Goal: Task Accomplishment & Management: Manage account settings

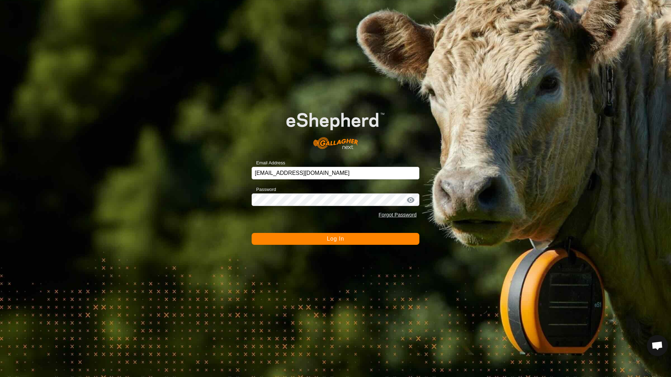
click at [343, 242] on button "Log In" at bounding box center [336, 239] width 168 height 12
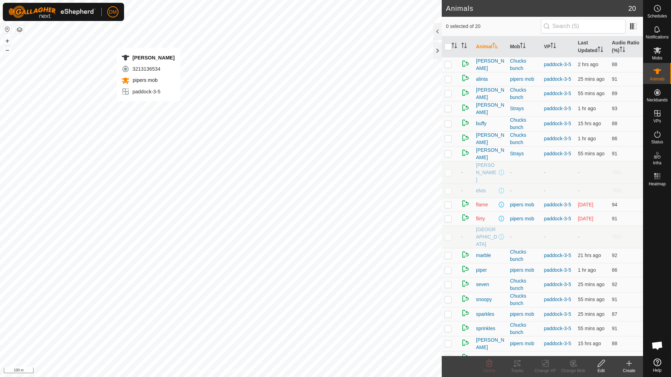
checkbox input "true"
click at [592, 44] on th "Last Updated" at bounding box center [592, 46] width 34 height 21
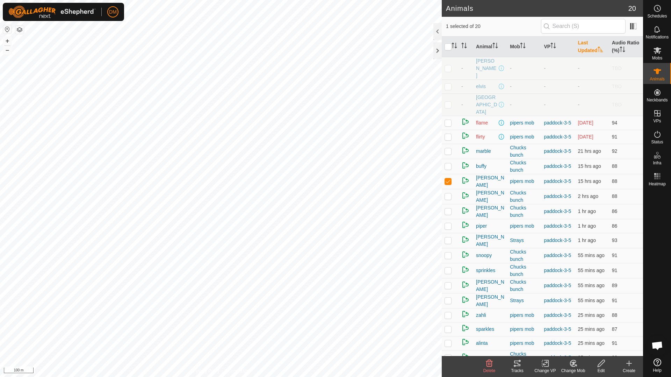
click at [590, 45] on th "Last Updated" at bounding box center [592, 46] width 34 height 21
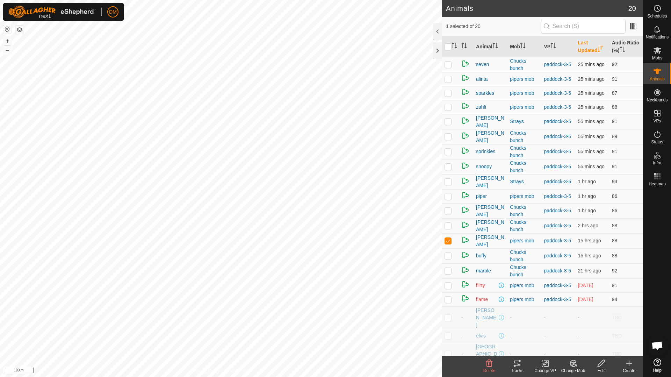
click at [450, 63] on p-checkbox at bounding box center [447, 64] width 7 height 6
checkbox input "true"
click at [654, 115] on icon at bounding box center [657, 113] width 8 height 8
click at [657, 114] on icon at bounding box center [657, 113] width 8 height 8
click at [609, 117] on link "In Rotation" at bounding box center [613, 113] width 60 height 14
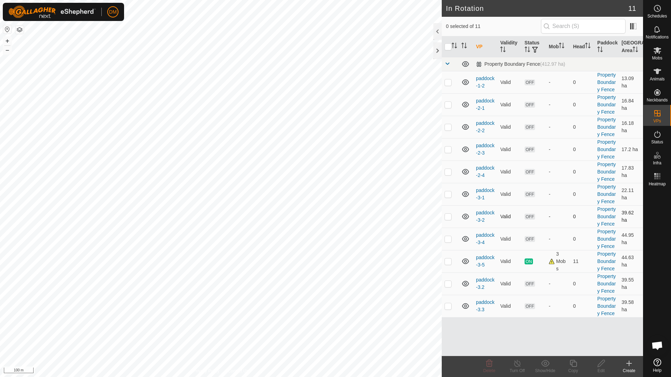
scroll to position [123, 0]
click at [572, 264] on td "11" at bounding box center [582, 261] width 24 height 22
click at [661, 74] on icon at bounding box center [657, 71] width 8 height 8
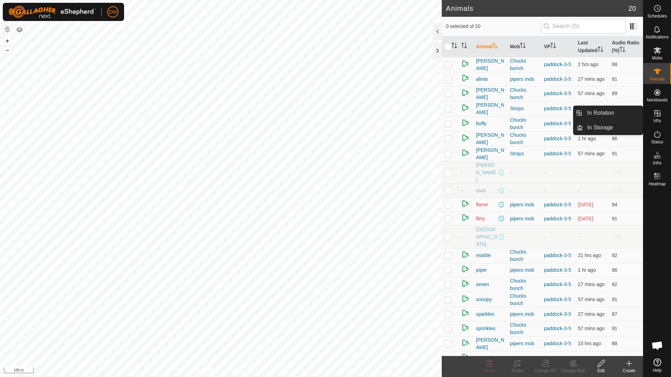
click at [656, 115] on icon at bounding box center [657, 113] width 8 height 8
click at [611, 113] on link "In Rotation" at bounding box center [613, 113] width 60 height 14
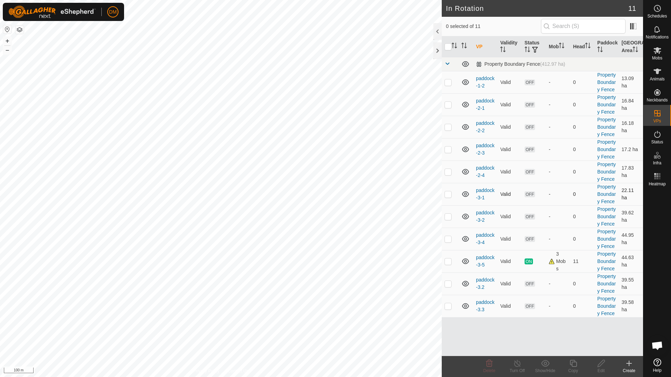
scroll to position [123, 0]
click at [485, 259] on link "paddock-3-5" at bounding box center [485, 260] width 19 height 13
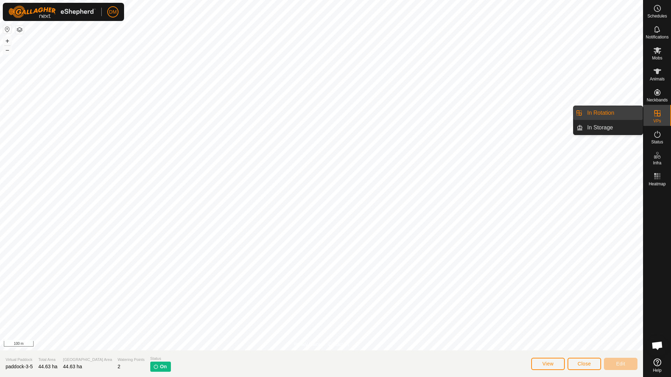
click at [603, 115] on link "In Rotation" at bounding box center [613, 113] width 60 height 14
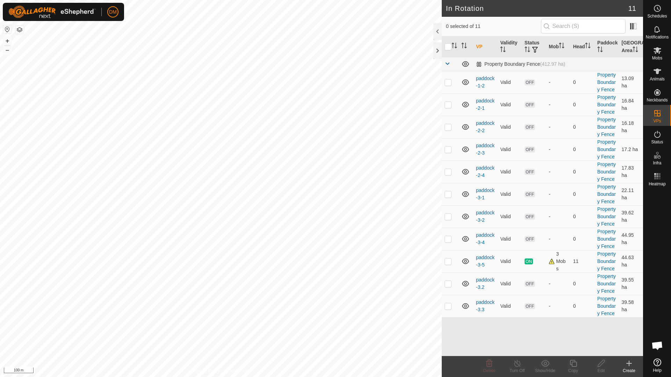
click at [626, 363] on icon at bounding box center [629, 363] width 8 height 8
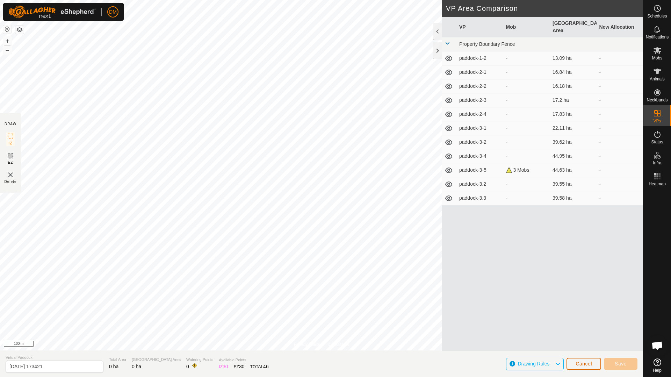
click at [584, 365] on span "Cancel" at bounding box center [583, 364] width 16 height 6
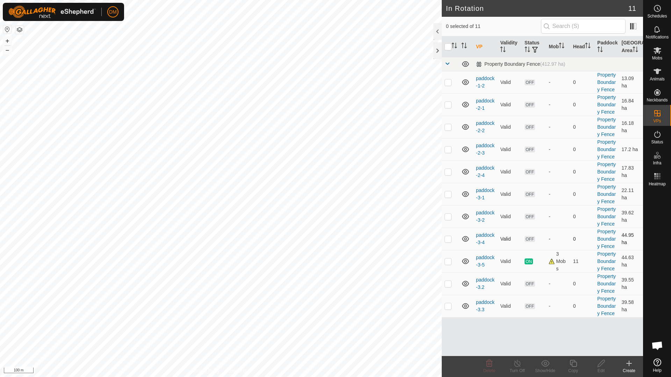
scroll to position [123, 0]
click at [445, 262] on p-checkbox at bounding box center [447, 261] width 7 height 6
checkbox input "true"
click at [573, 364] on icon at bounding box center [573, 363] width 9 height 8
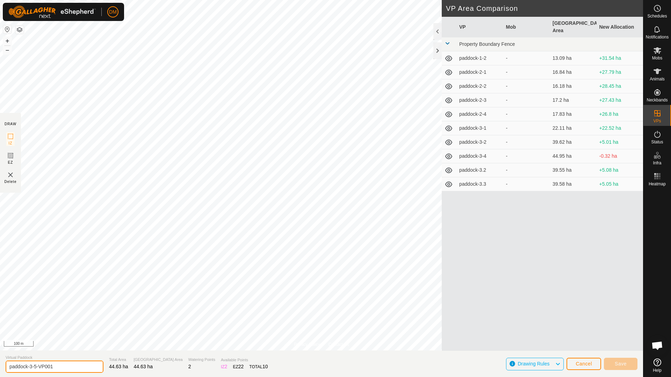
drag, startPoint x: 37, startPoint y: 366, endPoint x: 58, endPoint y: 365, distance: 21.0
click at [58, 365] on input "paddock-3-5-VP001" at bounding box center [55, 366] width 98 height 12
type input "paddock-3-6"
click at [301, 368] on section "Virtual Paddock paddock-3-6 Total Area 44.63 ha Grazing Area 44.63 ha Watering …" at bounding box center [321, 363] width 643 height 27
click at [558, 365] on icon at bounding box center [558, 363] width 6 height 9
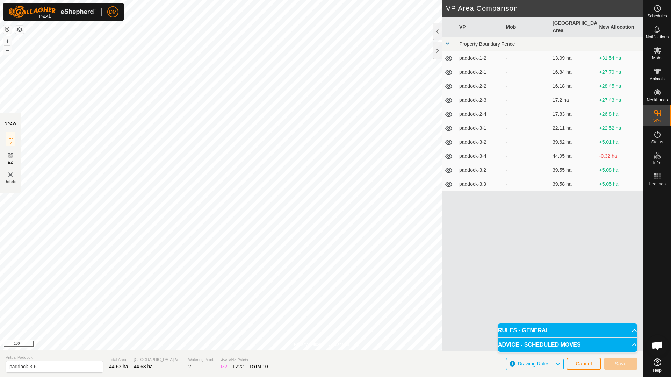
click at [480, 330] on div "VP Mob [GEOGRAPHIC_DATA] Area New Allocation Property Boundary Fence paddock-1-…" at bounding box center [542, 184] width 201 height 334
click at [12, 155] on icon at bounding box center [10, 155] width 8 height 8
click at [11, 137] on icon at bounding box center [10, 136] width 8 height 8
click at [9, 157] on icon at bounding box center [10, 155] width 4 height 4
click at [13, 136] on rect at bounding box center [11, 136] width 6 height 6
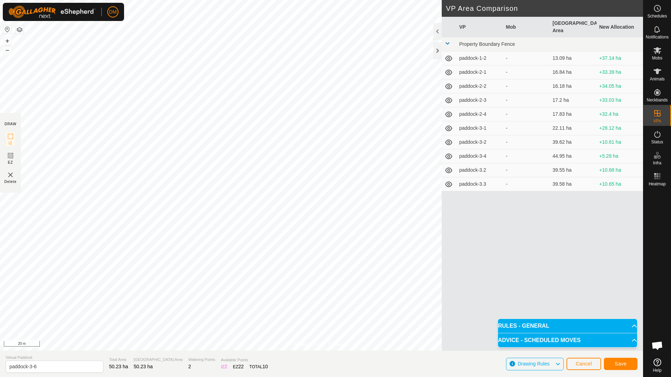
click at [455, 237] on div "Privacy Policy Contact Us Type: Inclusion Zone undefined Animal + – ⇧ i 20 m DR…" at bounding box center [321, 188] width 643 height 377
click at [487, 149] on div "Privacy Policy Contact Us Type: Inclusion Zone undefined Animal + – ⇧ i 10 m DR…" at bounding box center [321, 188] width 643 height 377
click at [443, 241] on div "Privacy Policy Contact Us Type: Inclusion Zone undefined Animal + – ⇧ i 50 m DR…" at bounding box center [321, 188] width 643 height 377
click at [625, 362] on span "Save" at bounding box center [621, 364] width 12 height 6
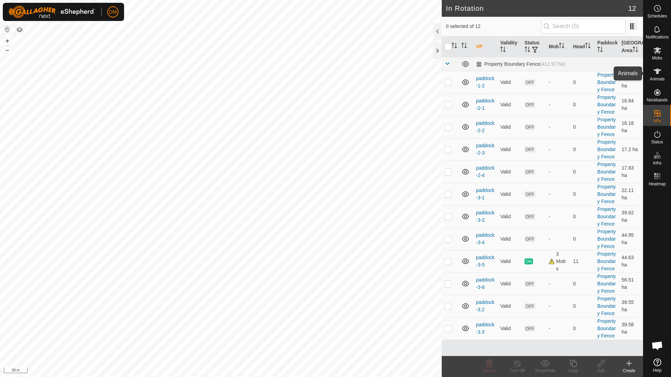
click at [657, 70] on icon at bounding box center [657, 71] width 8 height 6
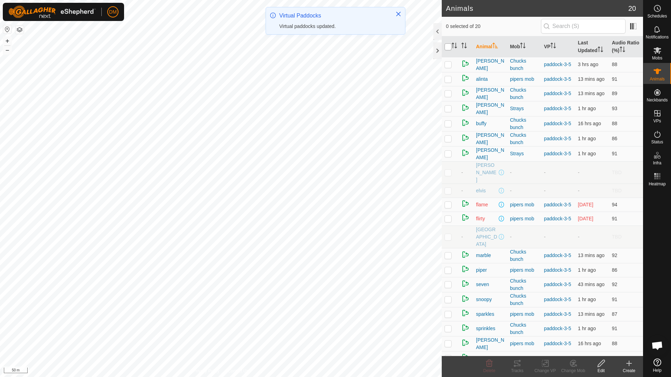
click at [448, 50] on input "checkbox" at bounding box center [447, 46] width 7 height 7
checkbox input "true"
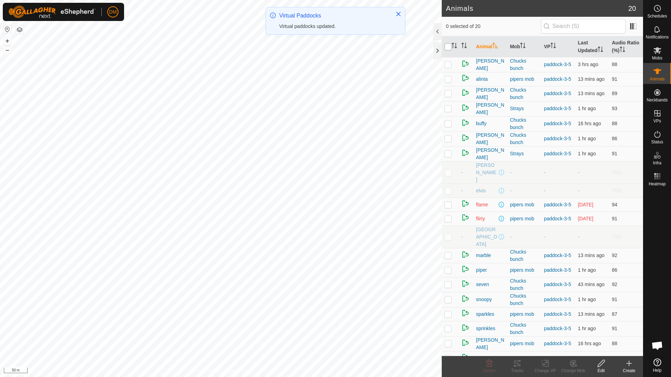
checkbox input "true"
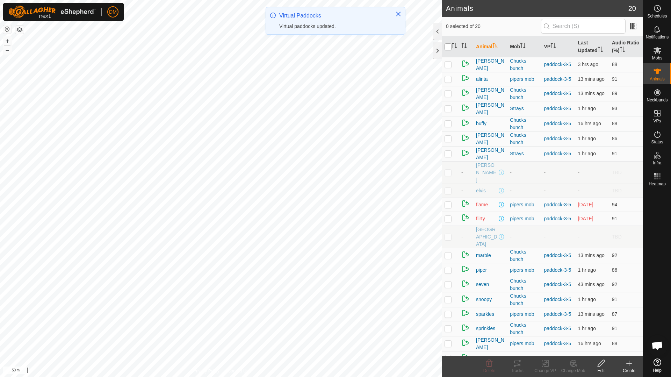
checkbox input "true"
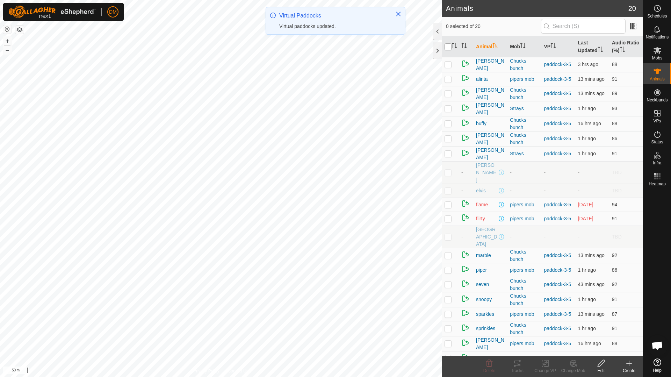
checkbox input "true"
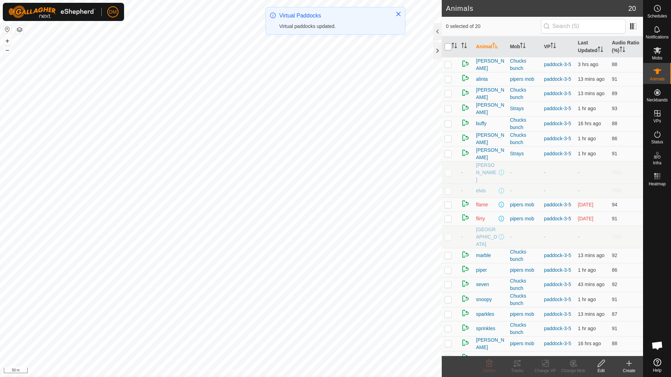
checkbox input "true"
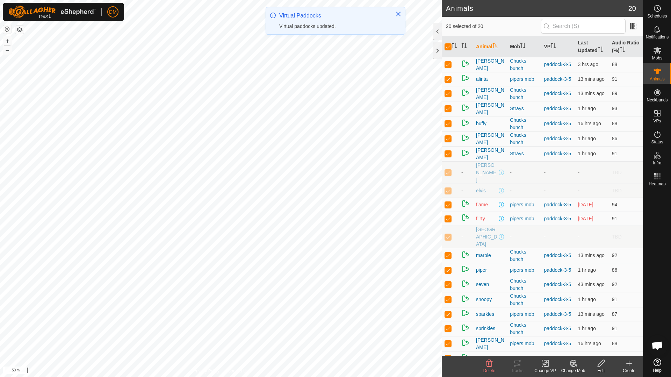
click at [449, 169] on td at bounding box center [450, 172] width 17 height 22
checkbox input "false"
click at [448, 188] on p-checkbox at bounding box center [447, 191] width 7 height 6
checkbox input "false"
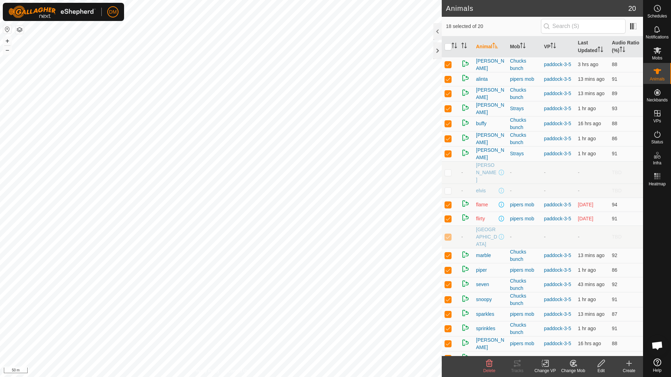
click at [451, 225] on td at bounding box center [450, 236] width 17 height 22
checkbox input "false"
click at [547, 365] on icon at bounding box center [545, 363] width 9 height 8
click at [557, 333] on link "Choose VP..." at bounding box center [565, 333] width 69 height 14
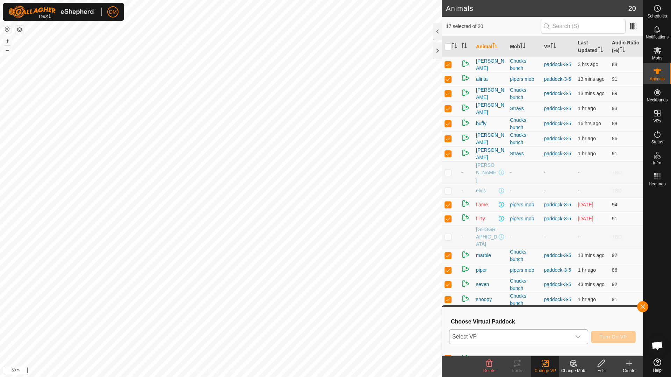
click at [576, 337] on icon "dropdown trigger" at bounding box center [578, 337] width 6 height 6
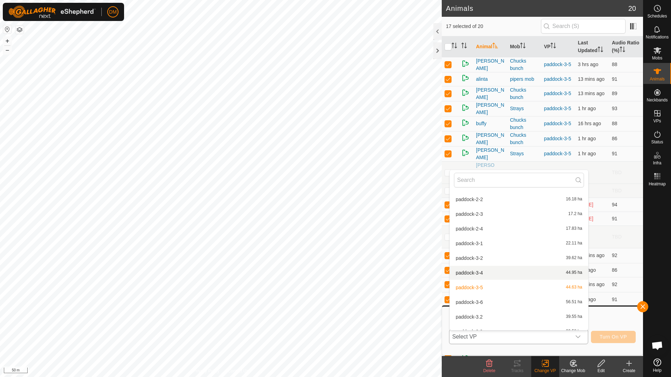
scroll to position [52, 0]
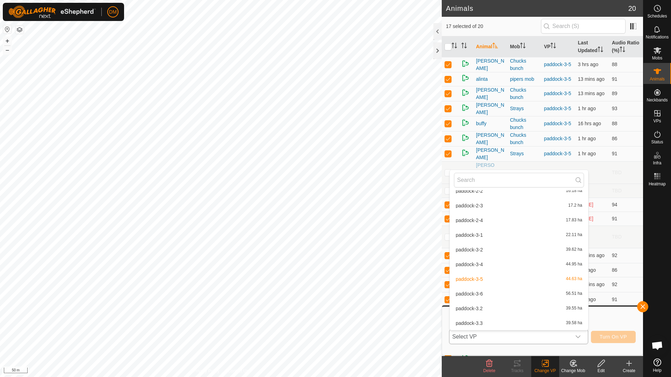
click at [484, 295] on li "paddock-3-6 56.51 ha" at bounding box center [519, 293] width 138 height 14
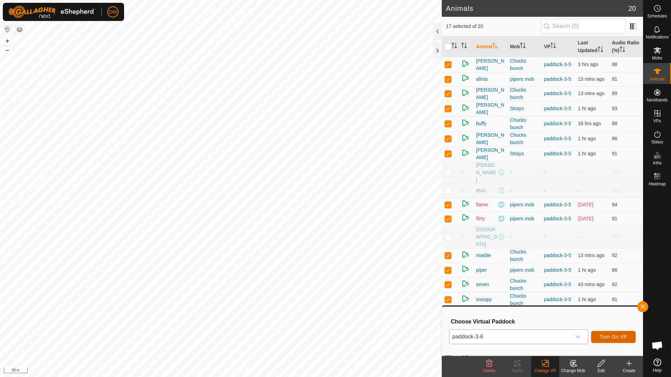
click at [608, 335] on span "Turn On VP" at bounding box center [613, 337] width 27 height 6
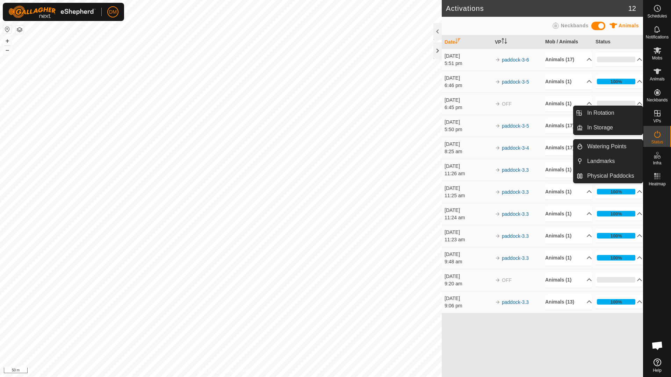
click at [654, 115] on icon at bounding box center [657, 113] width 6 height 6
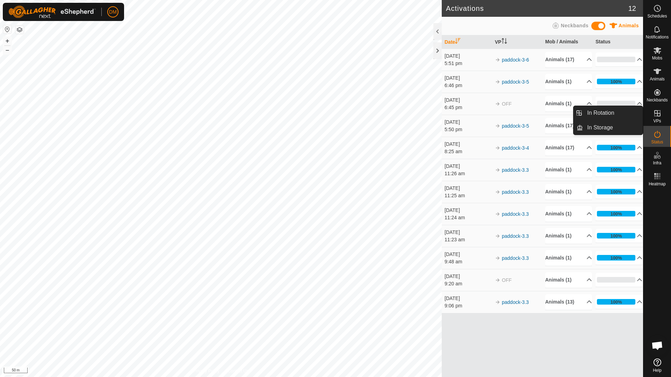
click at [604, 109] on link "In Rotation" at bounding box center [613, 113] width 60 height 14
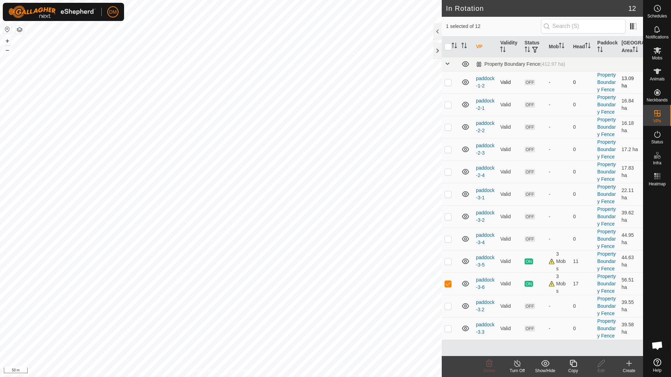
click at [446, 85] on p-checkbox at bounding box center [447, 82] width 7 height 6
checkbox input "true"
click at [444, 116] on td at bounding box center [450, 104] width 17 height 22
checkbox input "true"
click at [447, 130] on p-checkbox at bounding box center [447, 127] width 7 height 6
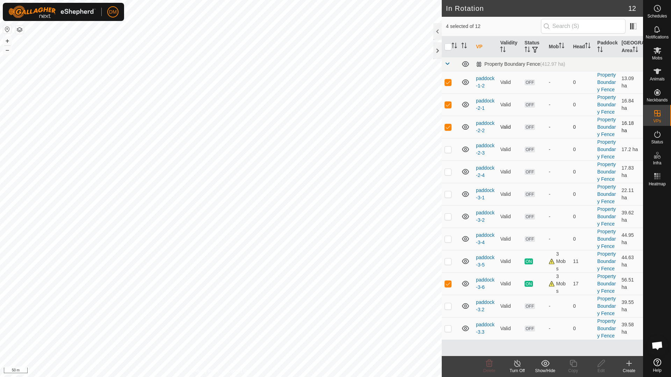
checkbox input "true"
click at [447, 146] on p-checkbox at bounding box center [447, 149] width 7 height 6
checkbox input "true"
click at [449, 169] on p-checkbox at bounding box center [447, 172] width 7 height 6
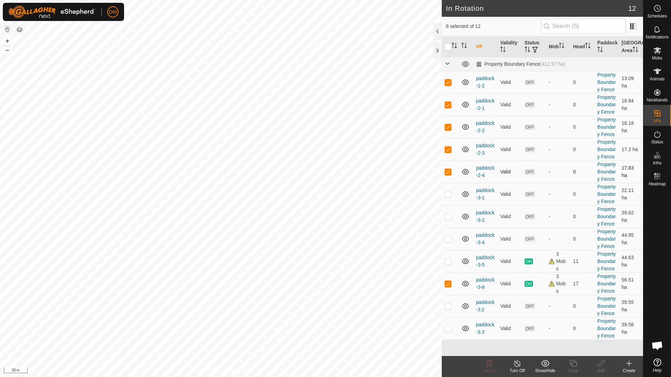
checkbox input "true"
click at [447, 191] on p-checkbox at bounding box center [447, 194] width 7 height 6
checkbox input "true"
click at [448, 219] on p-checkbox at bounding box center [447, 216] width 7 height 6
checkbox input "true"
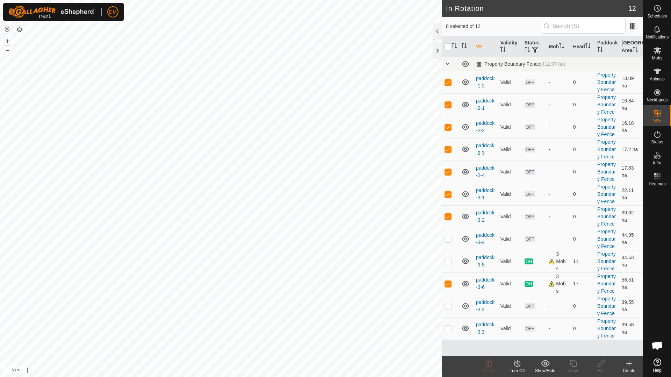
scroll to position [160, 0]
click at [450, 236] on p-checkbox at bounding box center [447, 239] width 7 height 6
checkbox input "true"
click at [449, 303] on p-checkbox at bounding box center [447, 306] width 7 height 6
checkbox input "true"
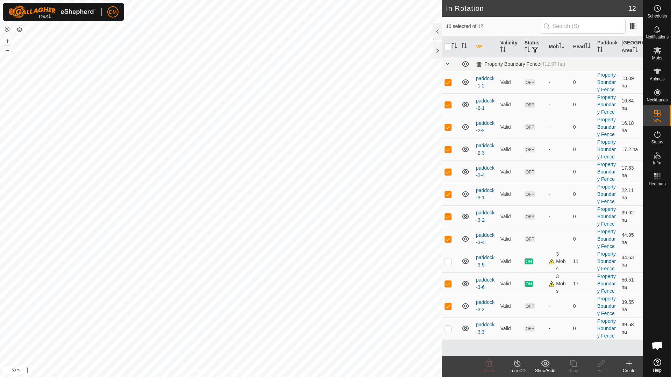
click at [449, 331] on p-checkbox at bounding box center [447, 328] width 7 height 6
checkbox input "true"
click at [447, 281] on p-checkbox at bounding box center [447, 284] width 7 height 6
checkbox input "false"
click at [544, 364] on icon at bounding box center [545, 362] width 8 height 7
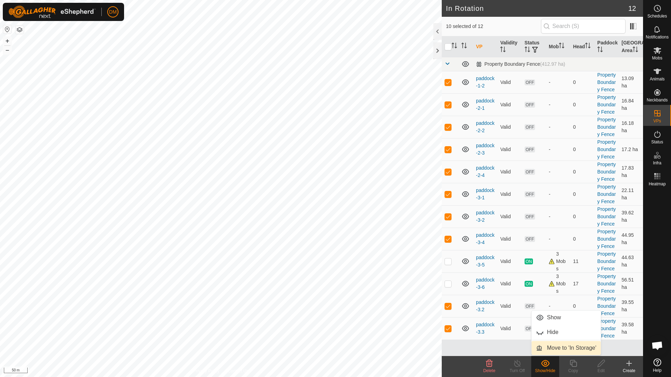
click at [557, 348] on link "Move to 'In Storage'" at bounding box center [565, 348] width 69 height 14
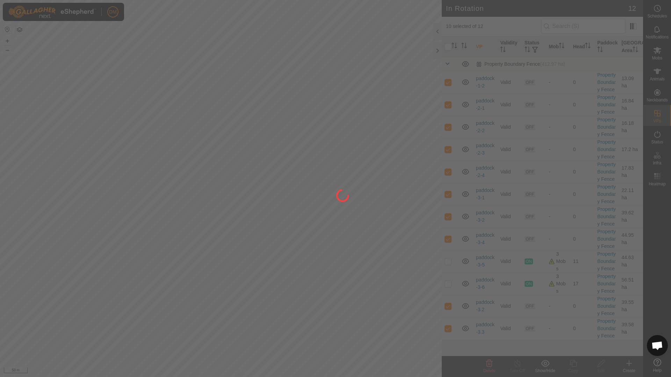
checkbox input "false"
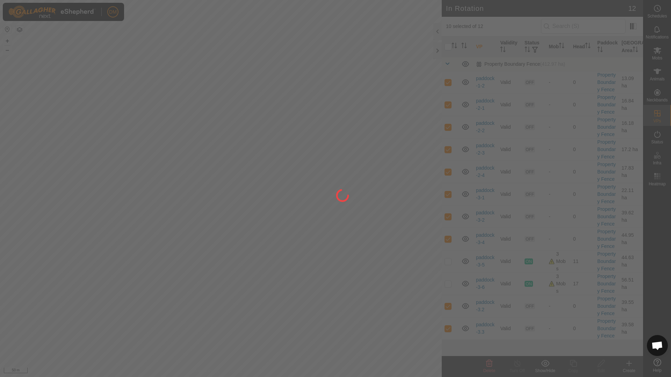
checkbox input "false"
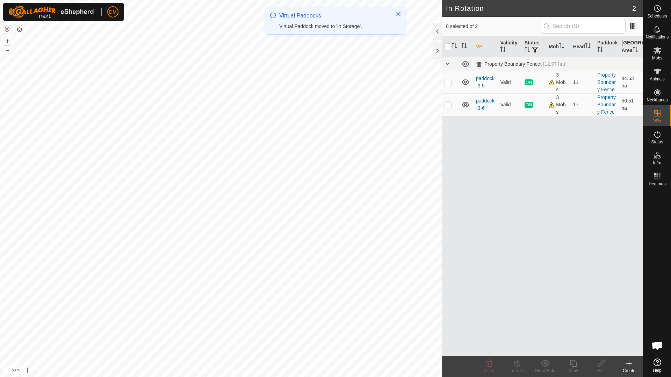
scroll to position [0, 0]
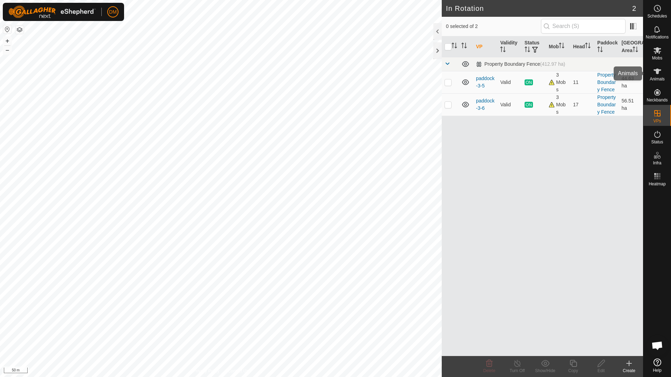
click at [655, 77] on span "Animals" at bounding box center [656, 79] width 15 height 4
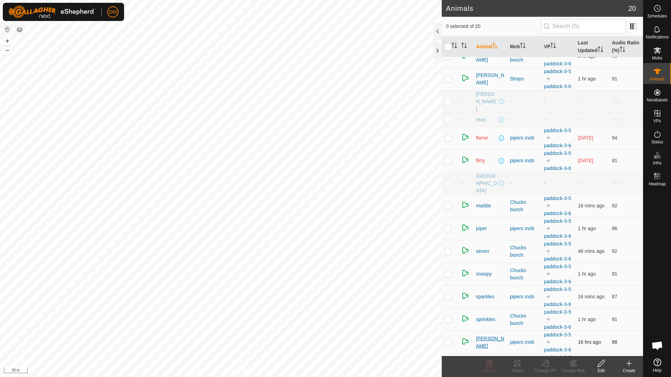
scroll to position [137, 0]
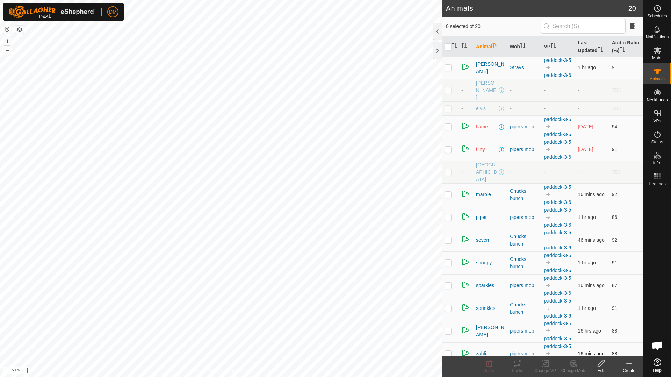
click at [450, 350] on p-checkbox at bounding box center [447, 353] width 7 height 6
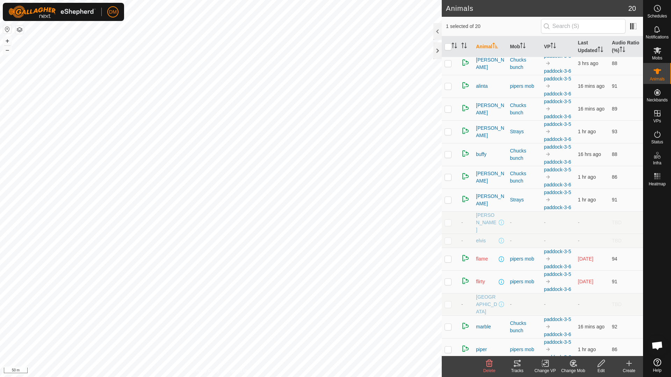
scroll to position [0, 0]
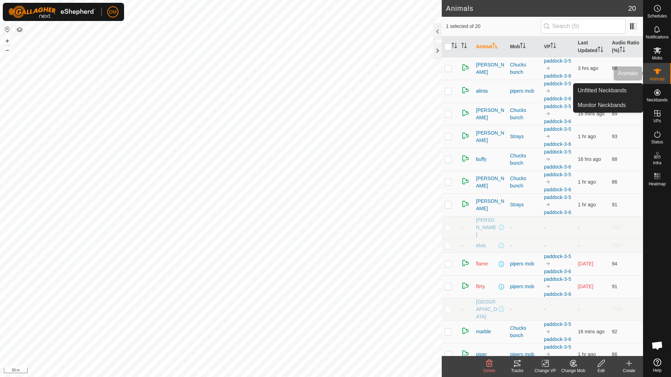
click at [662, 67] on es-animals-svg-icon at bounding box center [657, 71] width 13 height 11
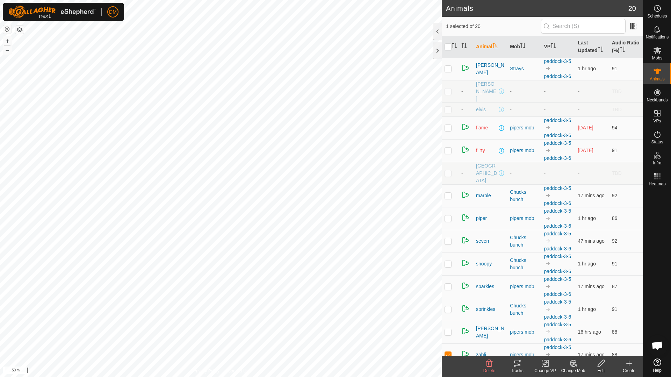
scroll to position [137, 0]
click at [452, 346] on td at bounding box center [450, 353] width 17 height 23
click at [451, 345] on td at bounding box center [450, 353] width 17 height 23
checkbox input "false"
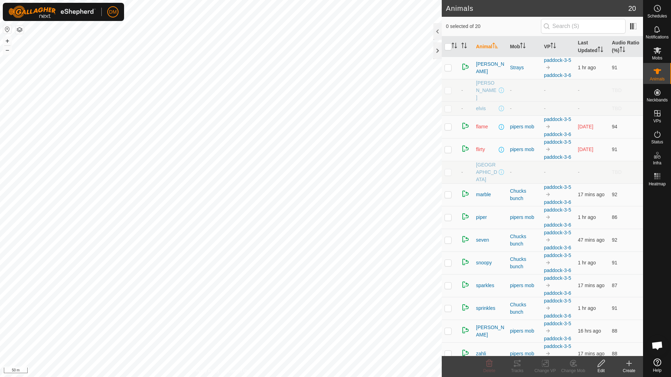
click at [533, 7] on h2 "Animals" at bounding box center [537, 8] width 182 height 8
click at [437, 51] on div at bounding box center [437, 50] width 8 height 17
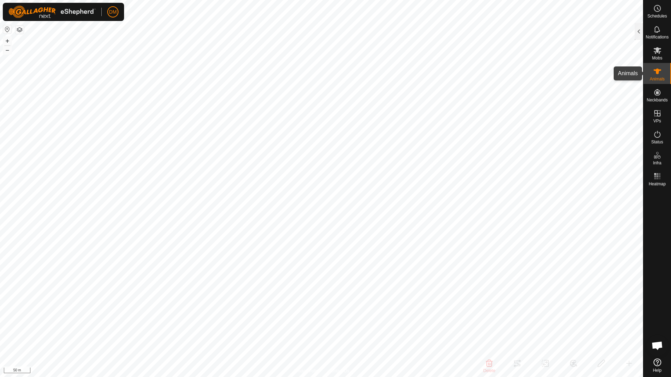
click at [657, 78] on span "Animals" at bounding box center [656, 79] width 15 height 4
click at [637, 35] on div at bounding box center [638, 31] width 8 height 17
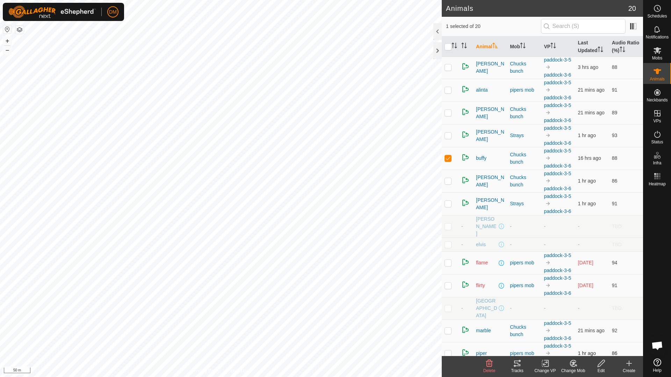
scroll to position [0, 0]
click at [445, 162] on p-checkbox at bounding box center [447, 159] width 7 height 6
checkbox input "false"
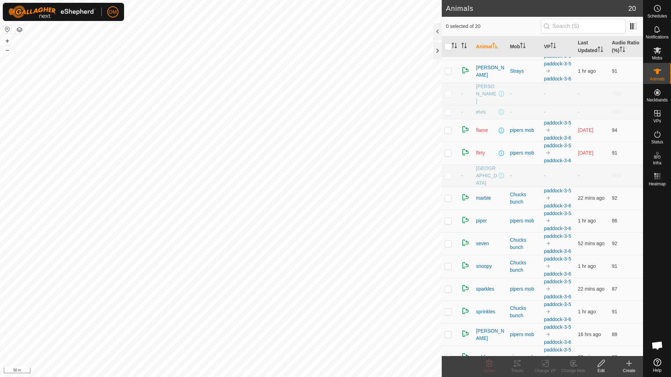
scroll to position [137, 0]
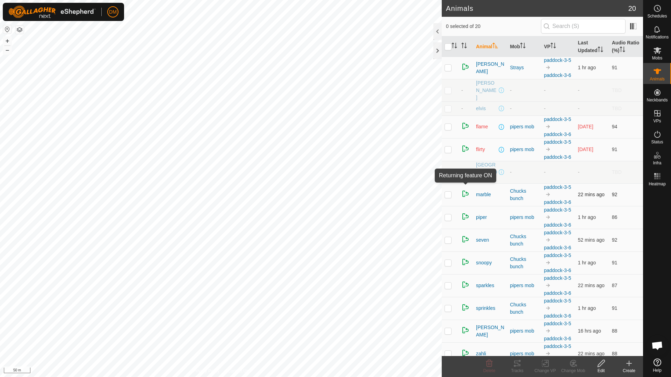
click at [465, 189] on img at bounding box center [465, 193] width 8 height 8
click at [479, 75] on span "[PERSON_NAME]" at bounding box center [490, 67] width 28 height 15
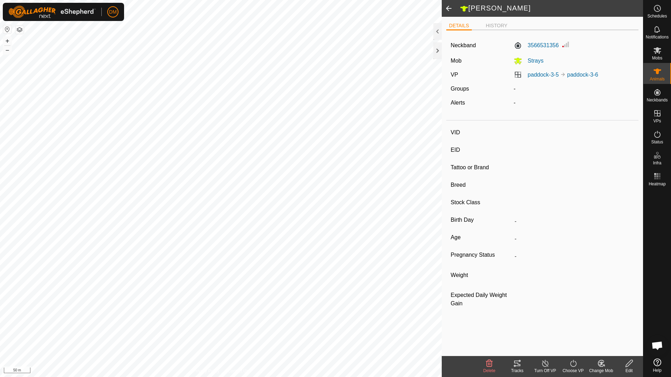
type input "[PERSON_NAME]"
type input "982123806787370"
type input "-"
type input "Charbray"
type input "-"
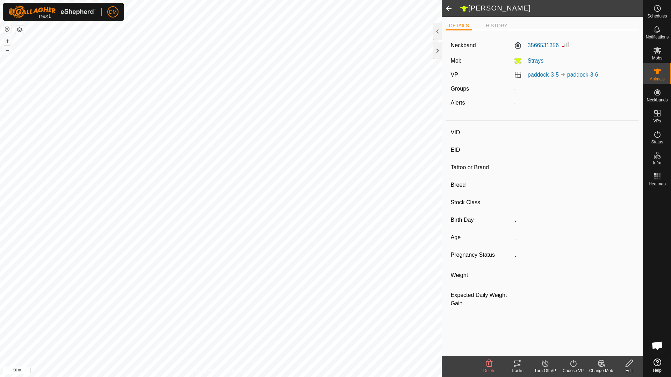
type input "06/2023"
type input "2 years 3 months"
type input "0 kg"
type input "-"
click at [497, 27] on li "HISTORY" at bounding box center [496, 26] width 27 height 8
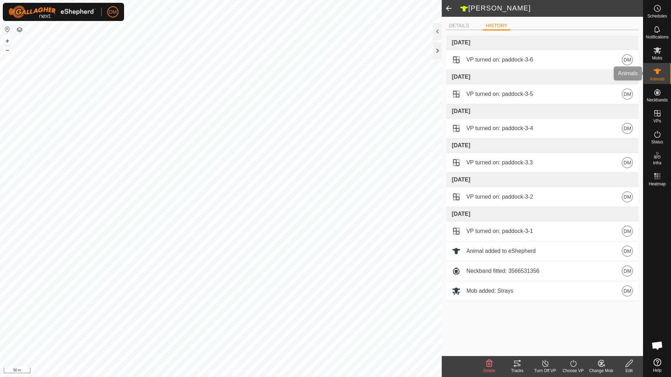
click at [650, 72] on div "Animals" at bounding box center [657, 73] width 28 height 21
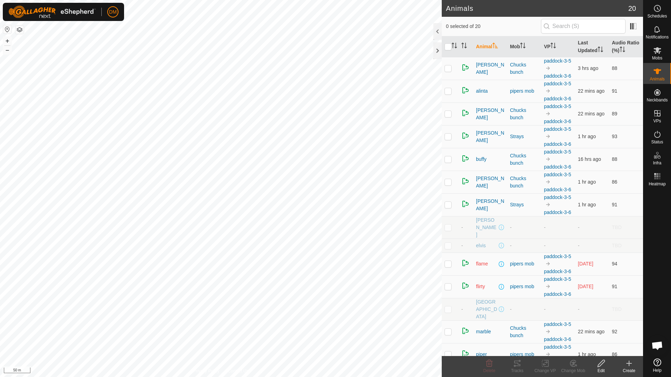
click at [654, 75] on es-animals-svg-icon at bounding box center [657, 71] width 13 height 11
click at [439, 53] on div at bounding box center [437, 50] width 8 height 17
